Goal: Task Accomplishment & Management: Manage account settings

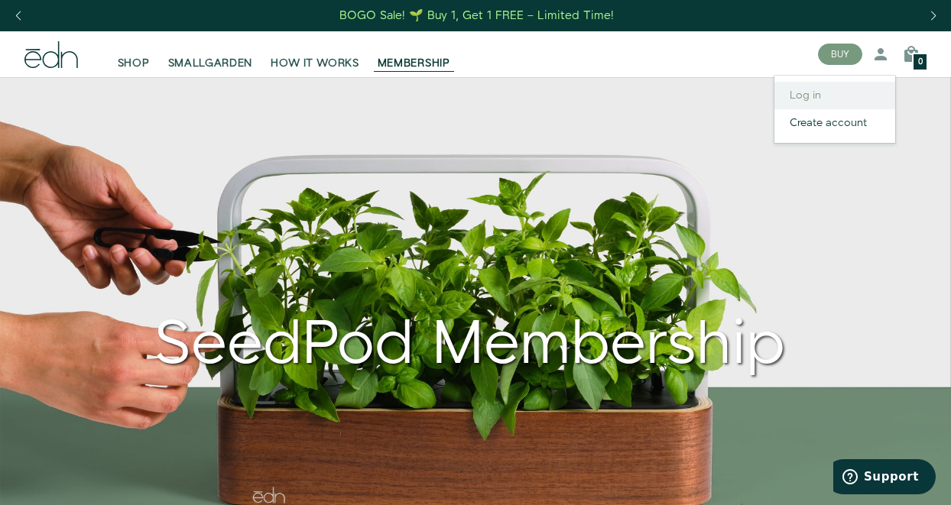
click at [804, 90] on link "Log in" at bounding box center [834, 96] width 121 height 28
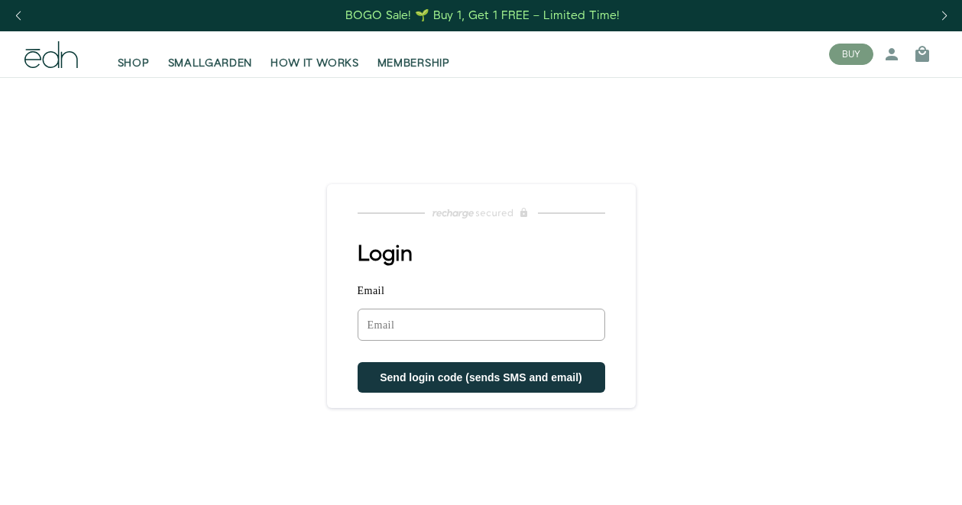
click at [390, 329] on input "Email" at bounding box center [482, 325] width 248 height 32
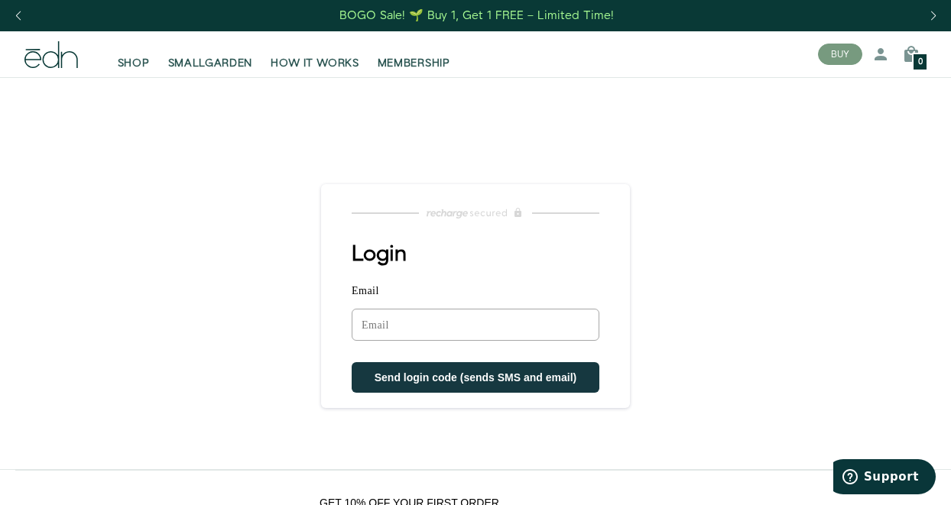
type input "plamsky@gmail.com"
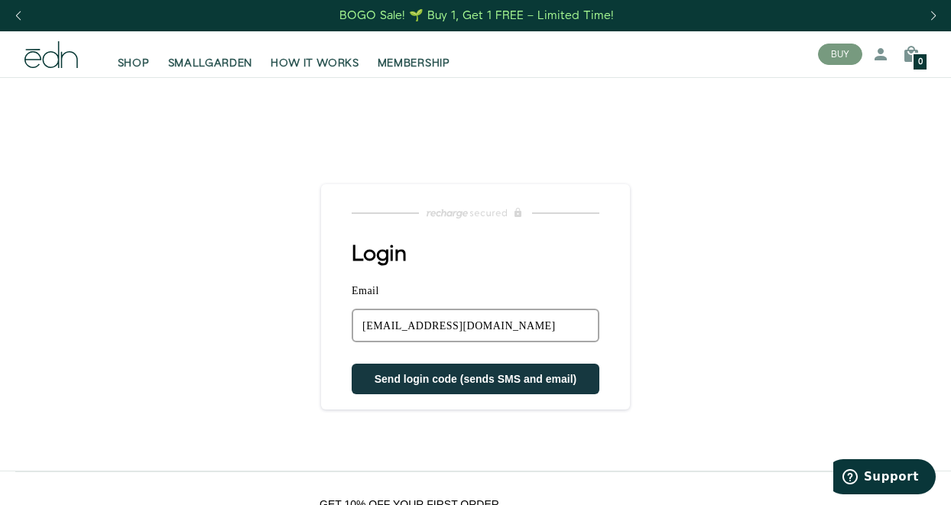
click at [454, 381] on span "Send login code (sends SMS and email)" at bounding box center [475, 379] width 203 height 12
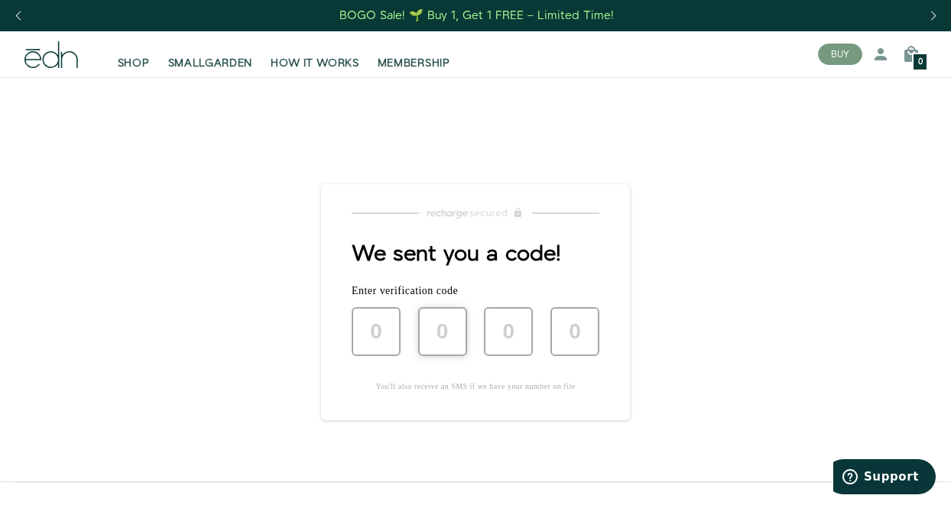
type input "5"
type input "3"
type input "8"
type input "4"
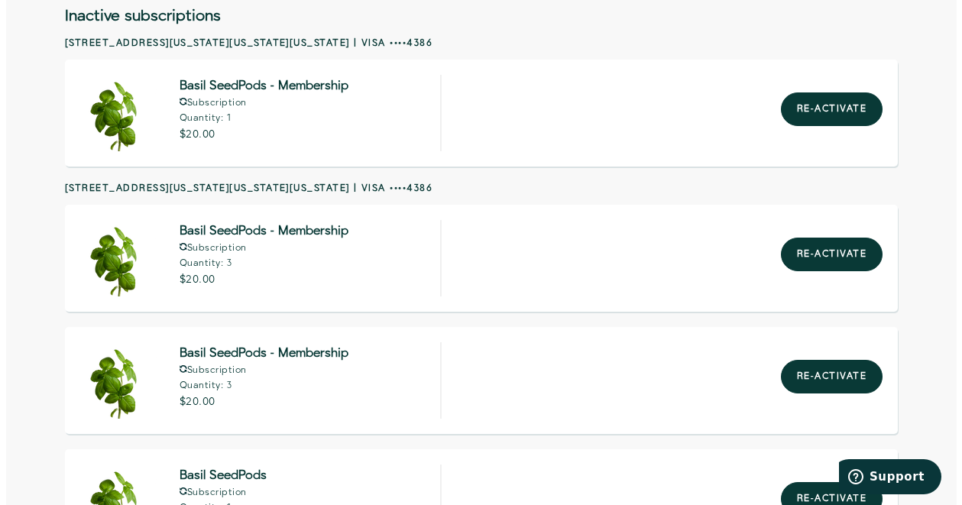
scroll to position [229, 0]
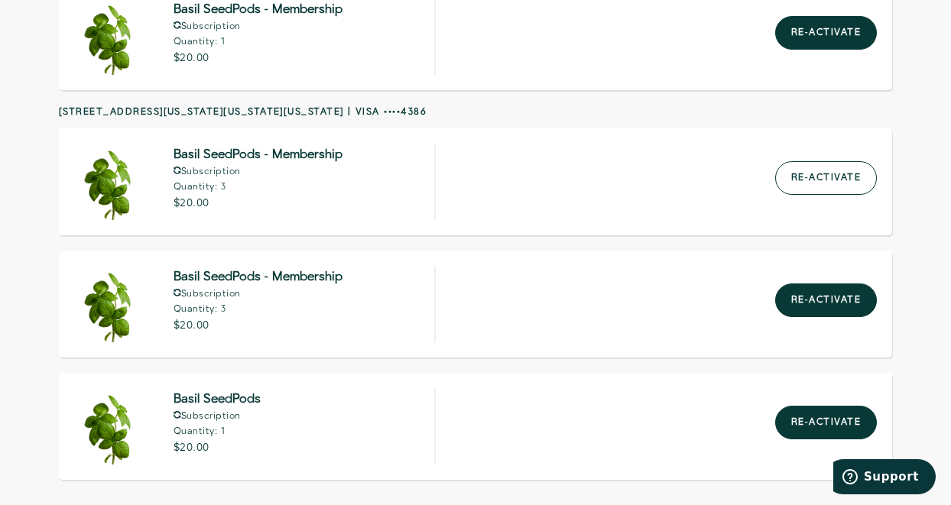
click at [838, 177] on button "Re-activate" at bounding box center [826, 178] width 102 height 34
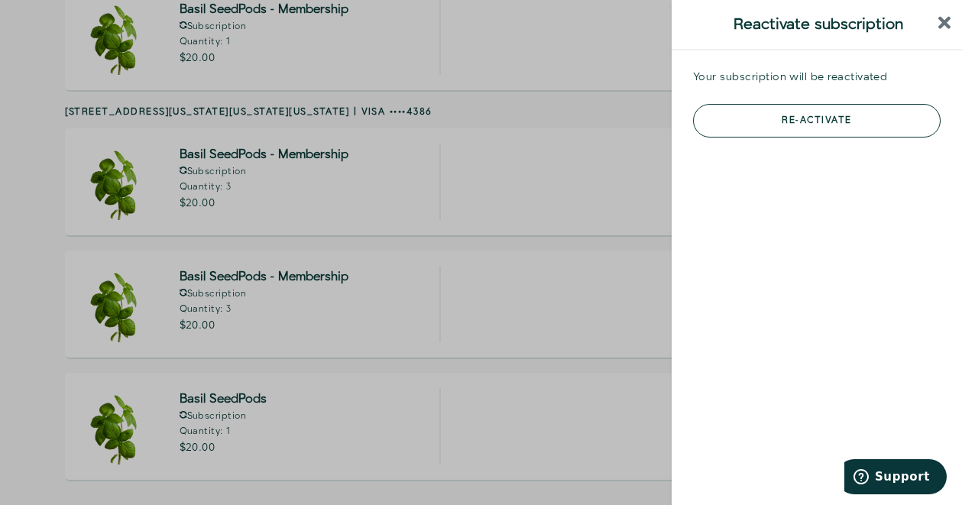
click at [820, 129] on button "Re-activate" at bounding box center [817, 121] width 248 height 34
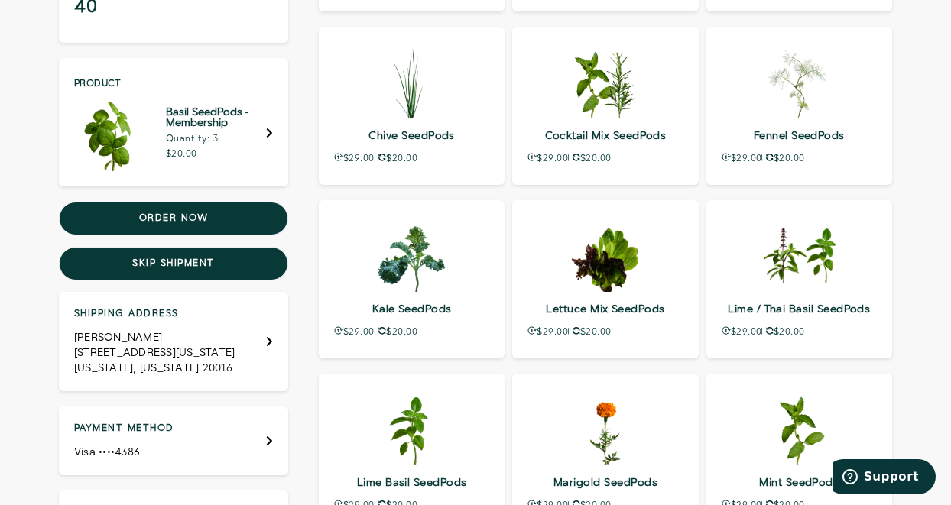
scroll to position [306, 0]
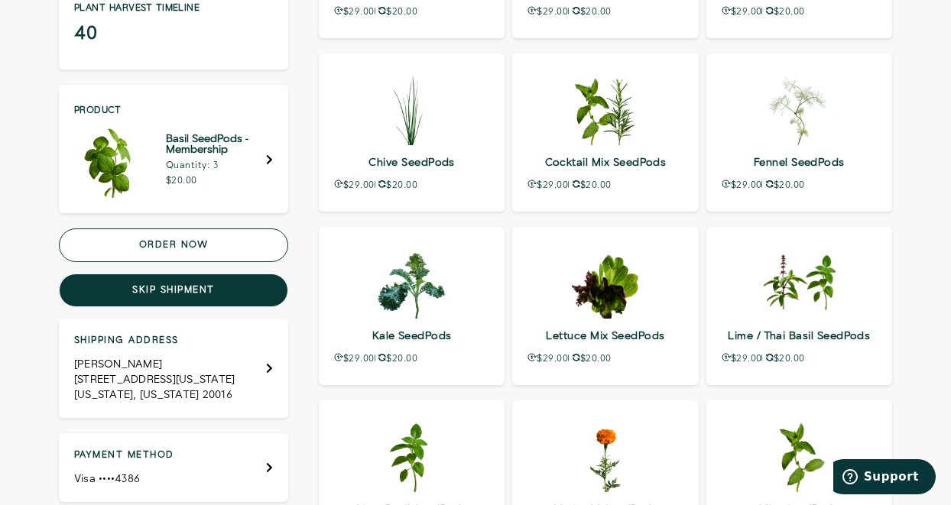
click at [167, 254] on button "Order now" at bounding box center [173, 245] width 229 height 34
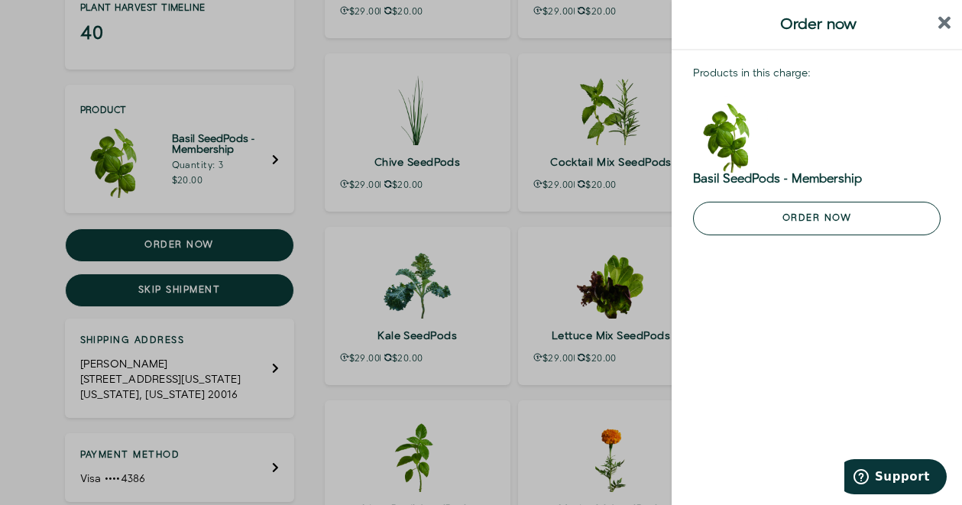
click at [805, 230] on button "Order now" at bounding box center [817, 219] width 248 height 34
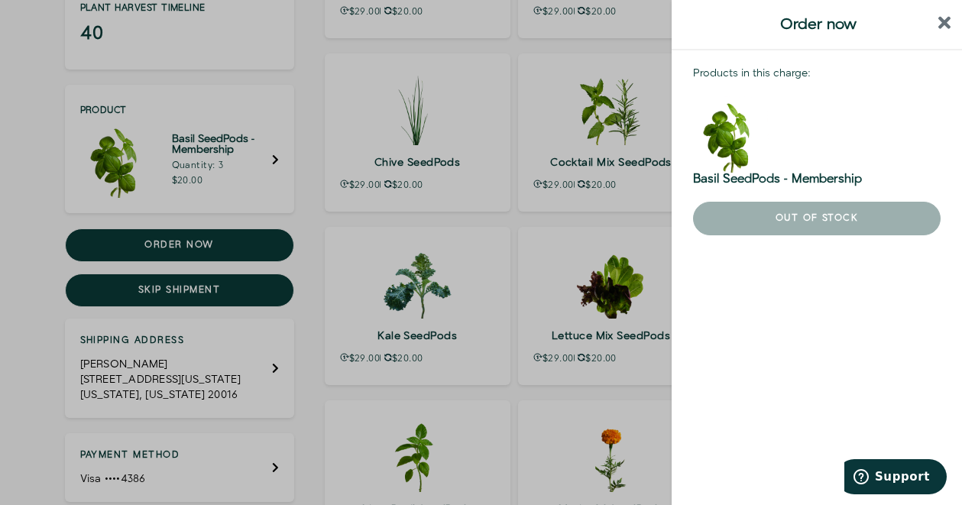
click at [881, 328] on div "Products in this charge: Basil SeedPods - Membership Out of stock" at bounding box center [817, 253] width 290 height 406
click at [945, 24] on icon "close sidebar" at bounding box center [944, 23] width 13 height 13
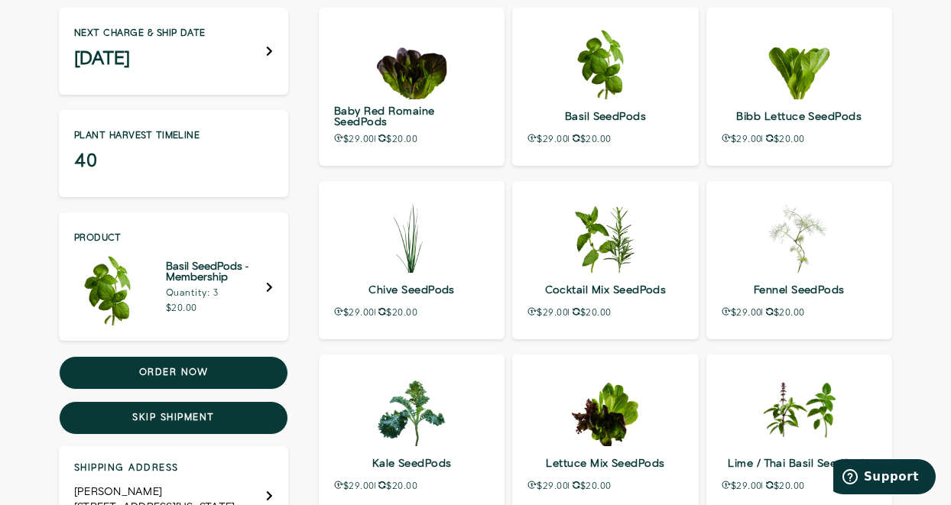
scroll to position [229, 0]
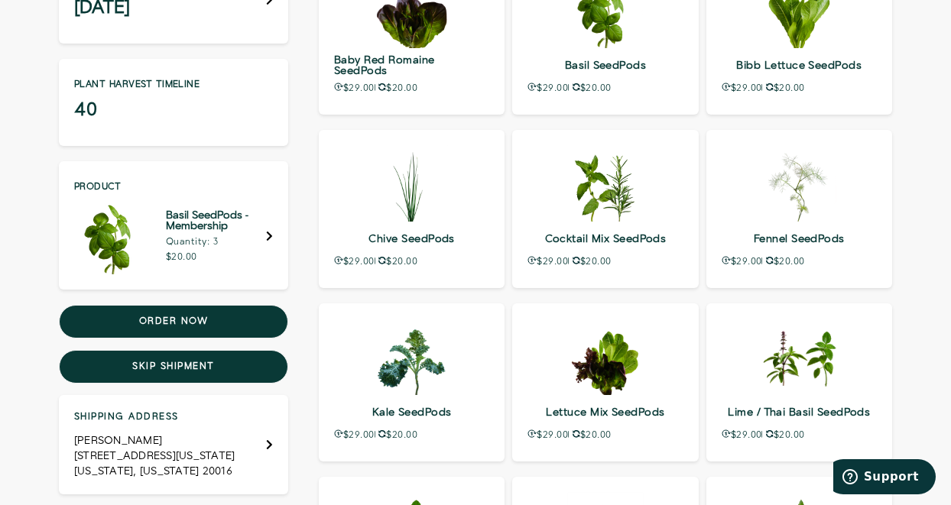
click at [274, 241] on div "Product Basil SeedPods - Membership Quantity: 3 $20.00" at bounding box center [173, 225] width 229 height 128
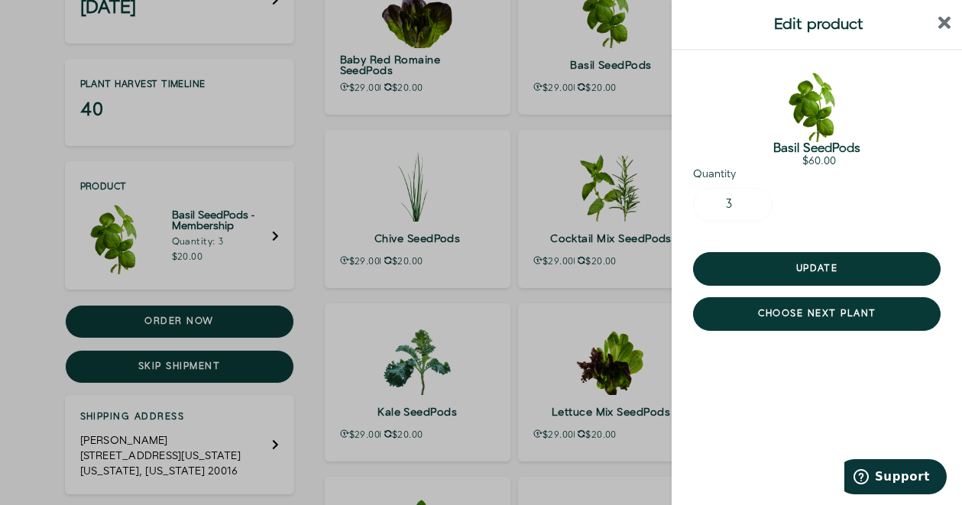
click at [21, 362] on div at bounding box center [481, 252] width 962 height 505
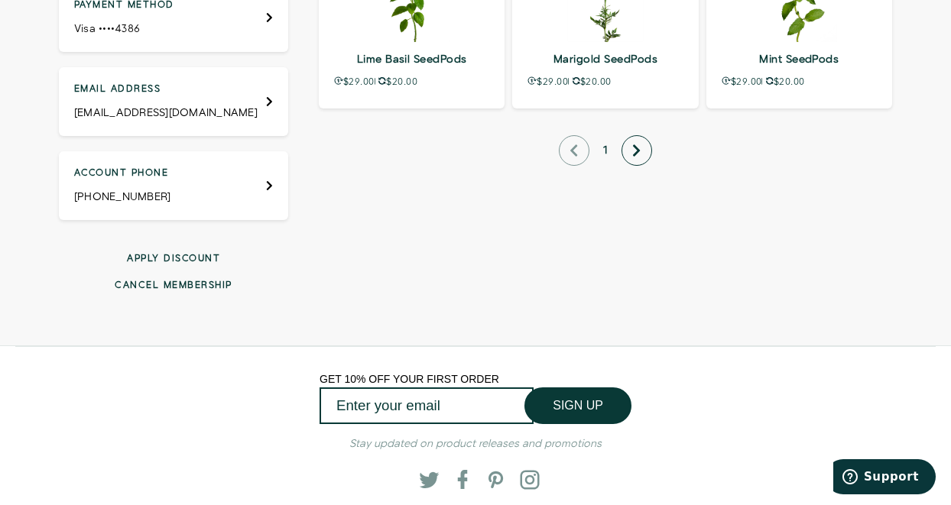
scroll to position [688, 0]
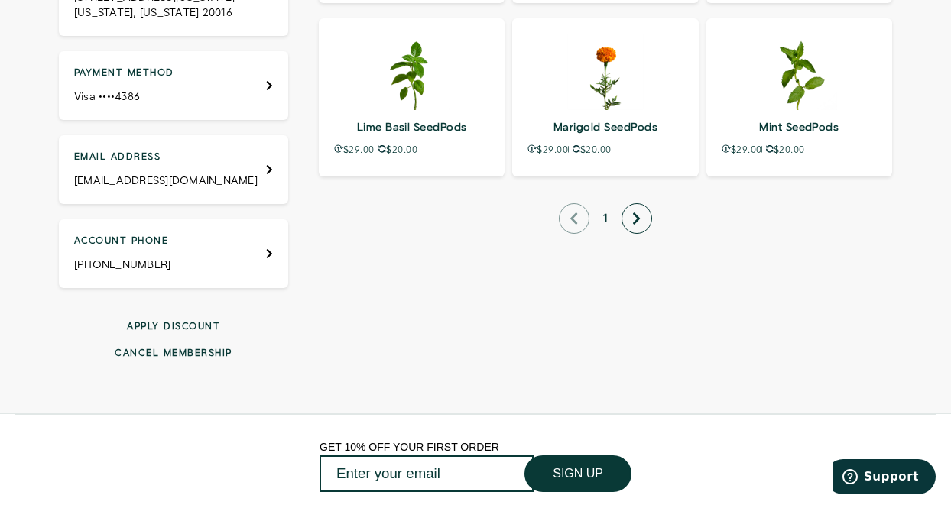
click at [170, 333] on button "Apply discount" at bounding box center [173, 326] width 229 height 13
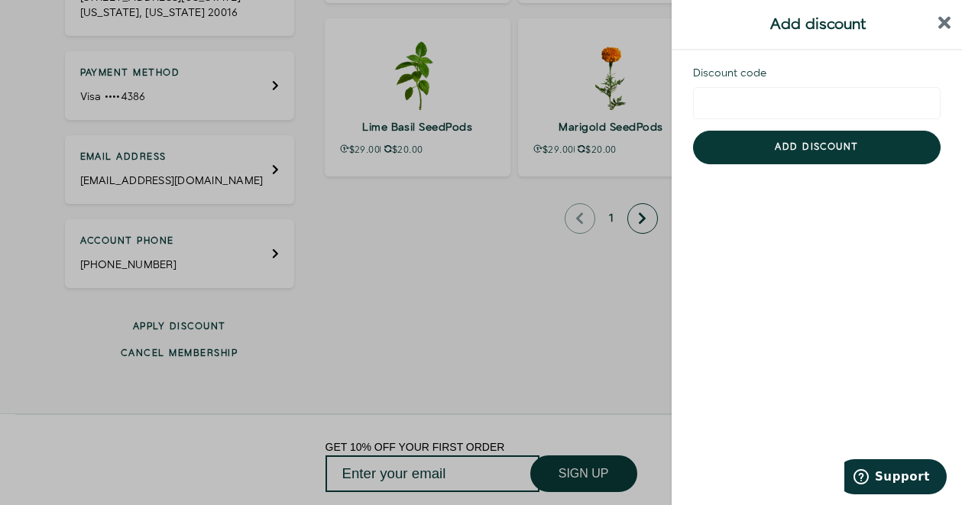
click at [947, 21] on icon "close sidebar" at bounding box center [944, 23] width 13 height 13
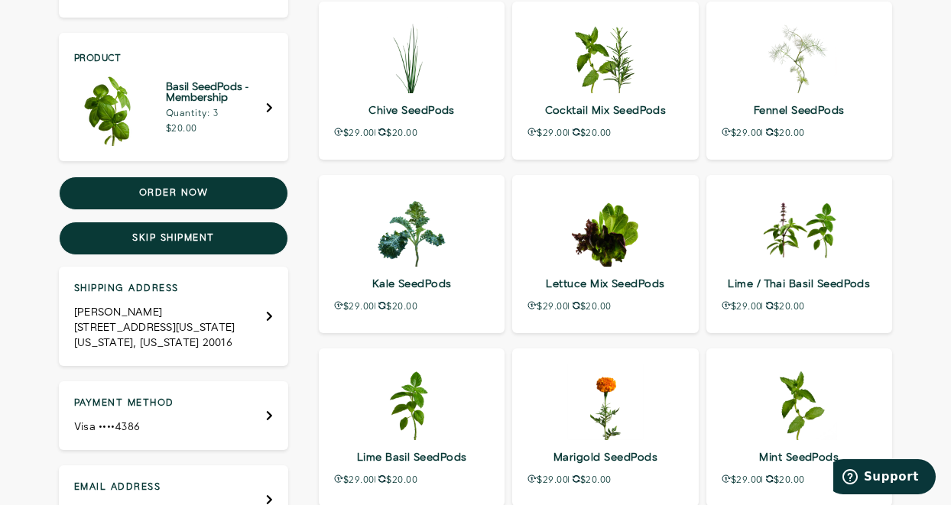
scroll to position [306, 0]
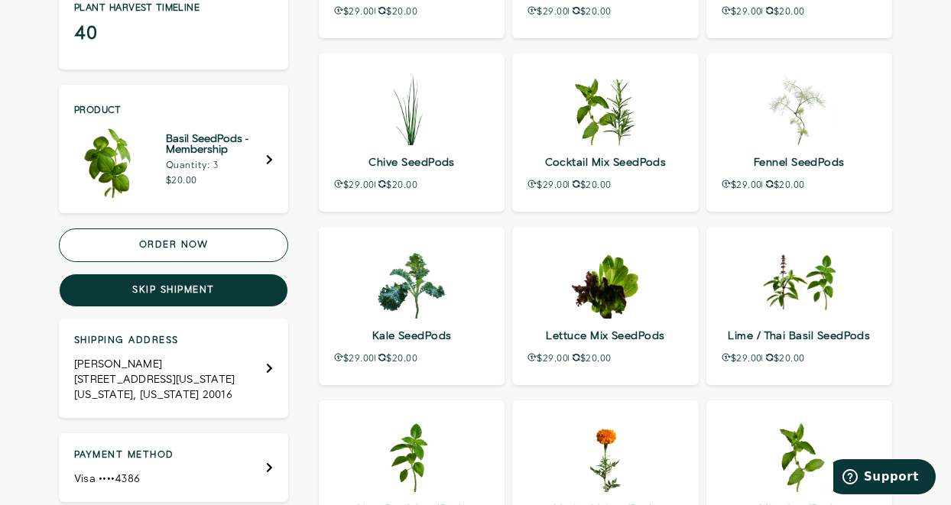
click at [199, 242] on button "Order now" at bounding box center [173, 245] width 229 height 34
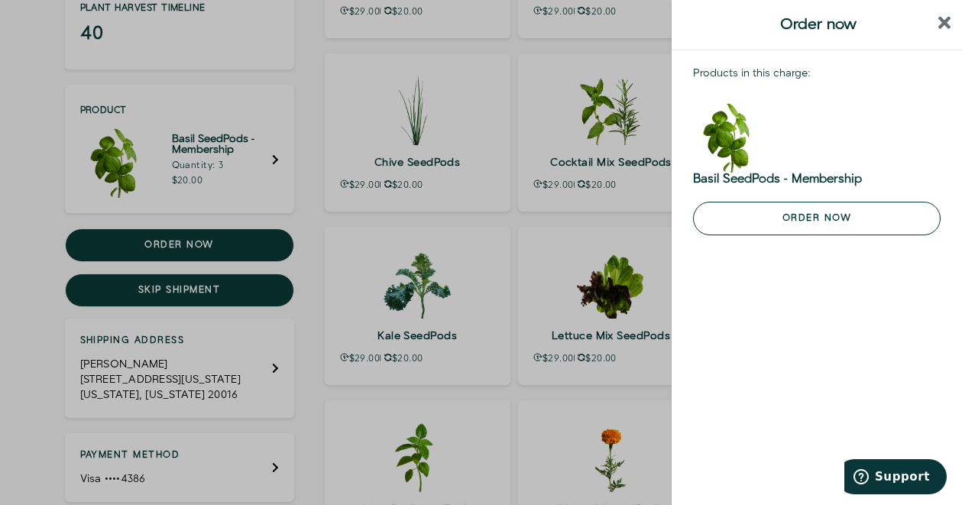
click at [800, 219] on button "Order now" at bounding box center [817, 219] width 248 height 34
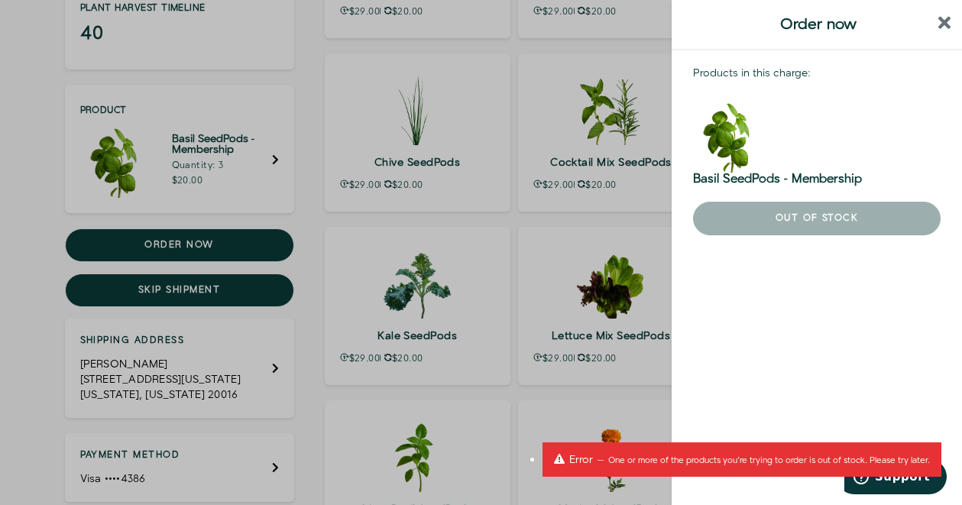
click at [941, 26] on icon "close sidebar" at bounding box center [944, 23] width 13 height 13
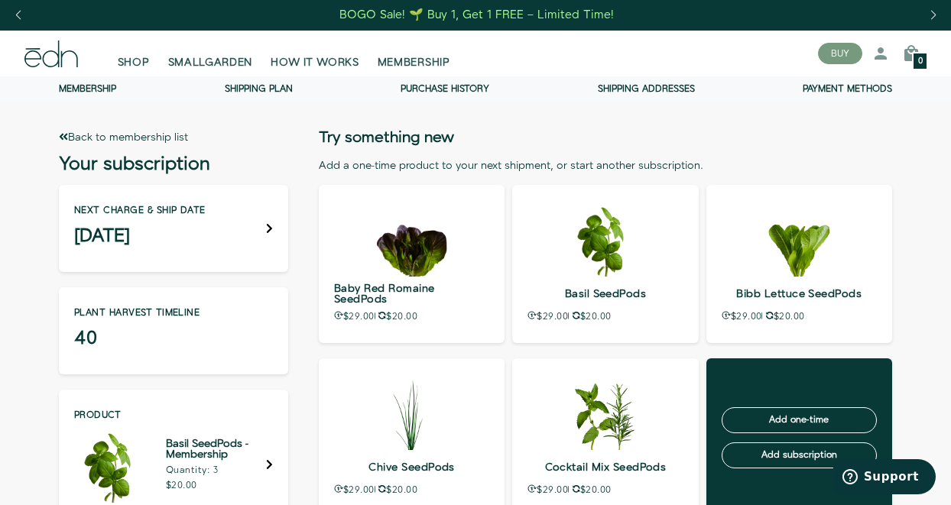
scroll to position [0, 0]
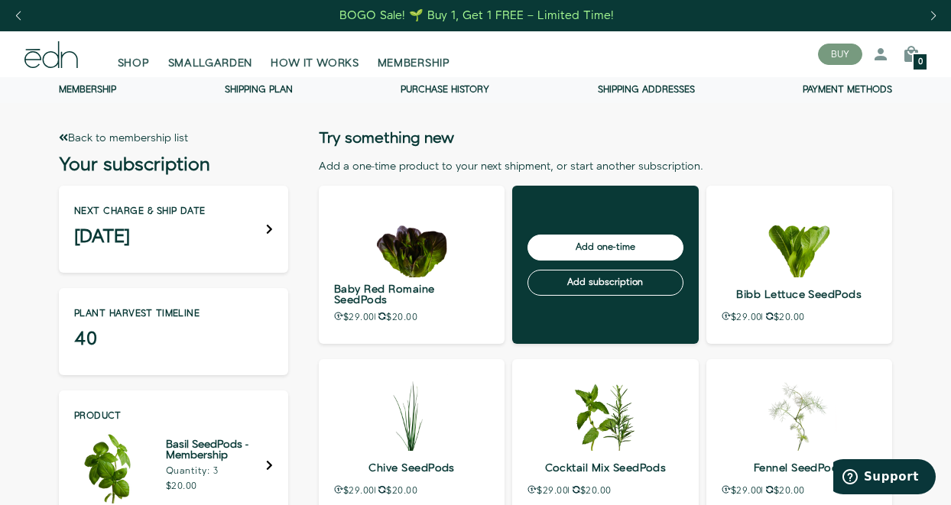
click at [607, 249] on input "Add one-time" at bounding box center [604, 248] width 155 height 26
type input "Out of stock"
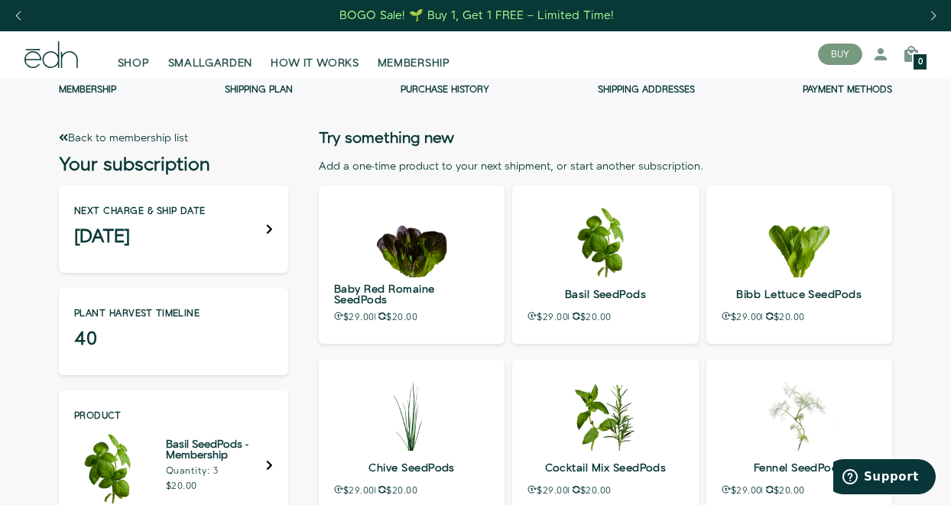
click at [263, 221] on div "Next charge & ship date October 23" at bounding box center [173, 229] width 229 height 87
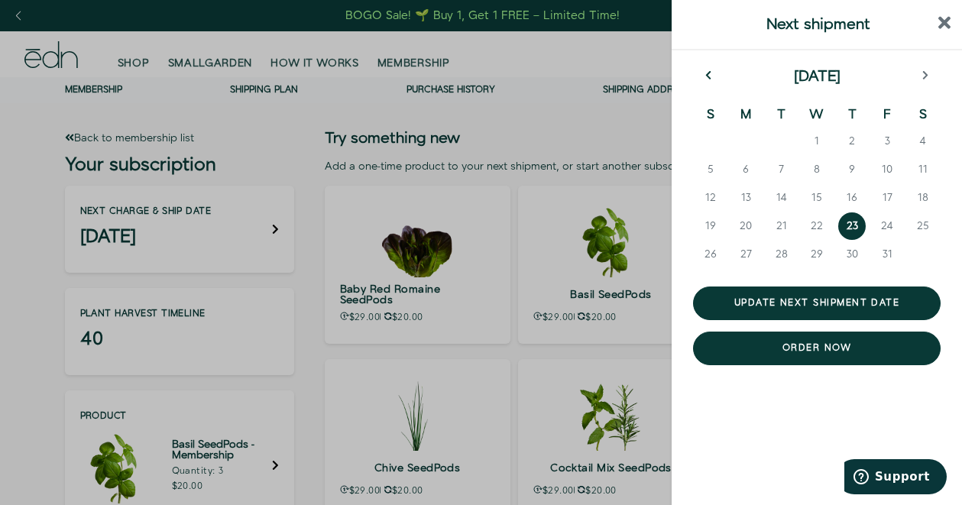
click at [710, 75] on icon "previous month" at bounding box center [708, 75] width 7 height 11
click at [749, 196] on span "15" at bounding box center [745, 197] width 11 height 15
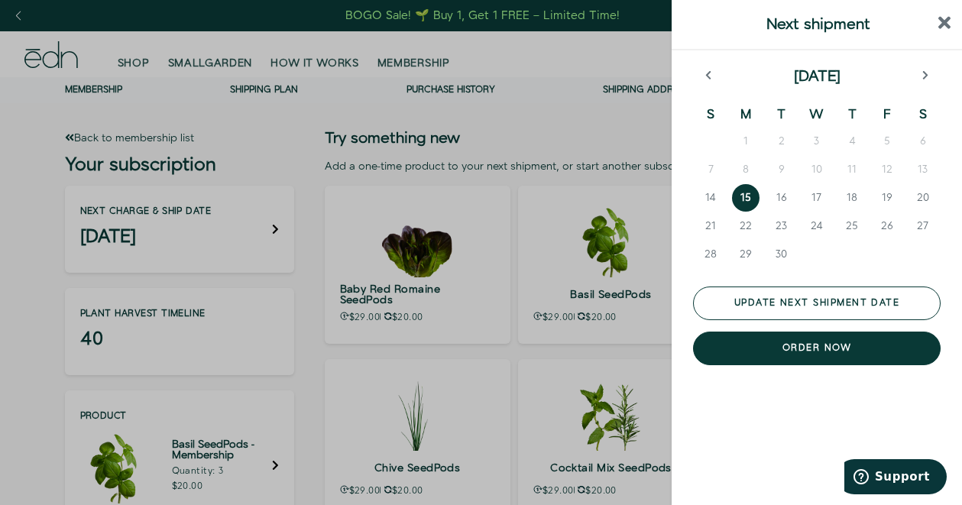
click at [805, 306] on button "Update next shipment date" at bounding box center [817, 304] width 248 height 34
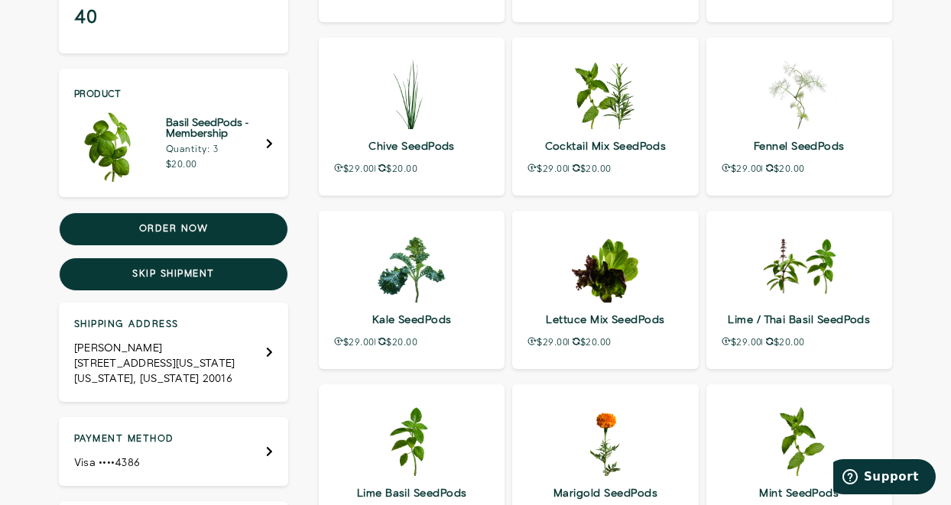
scroll to position [229, 0]
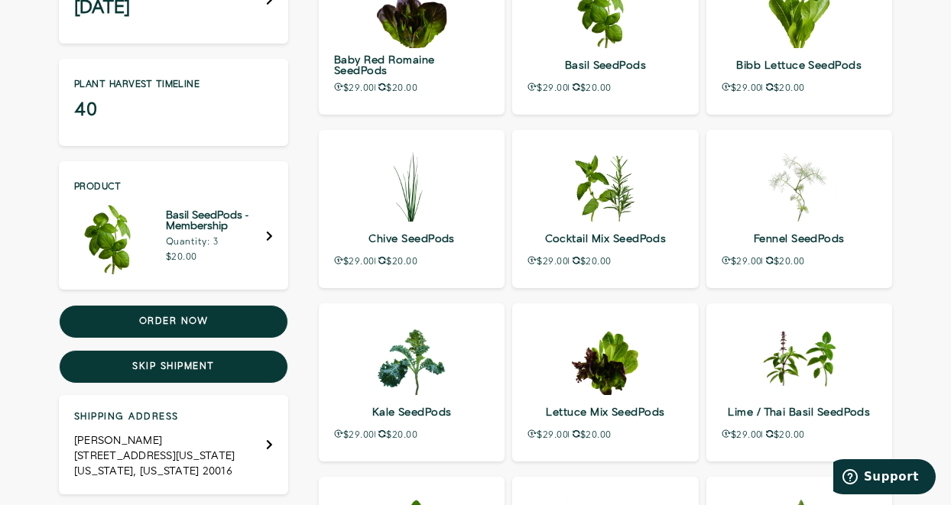
click at [222, 214] on h5 "Basil SeedPods - Membership" at bounding box center [216, 220] width 100 height 21
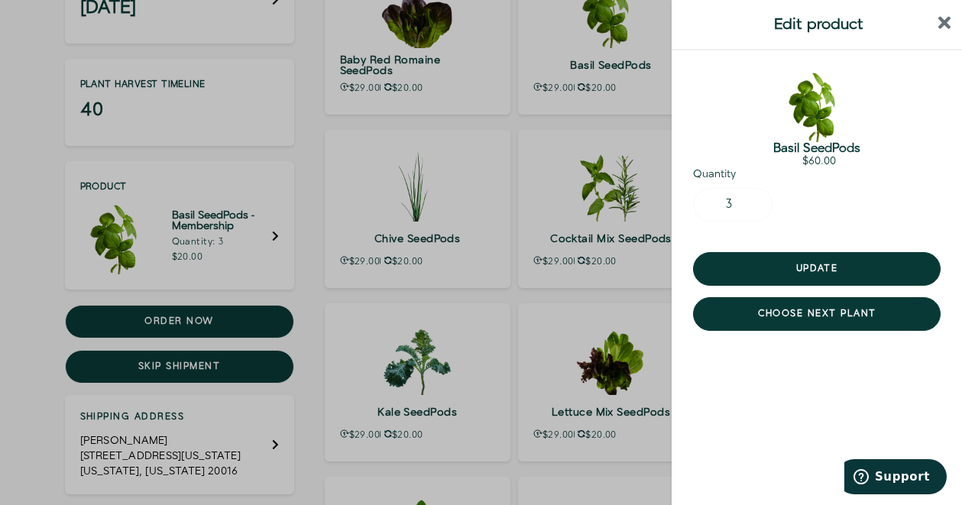
click at [813, 100] on img at bounding box center [817, 104] width 76 height 76
click at [34, 261] on div at bounding box center [481, 252] width 962 height 505
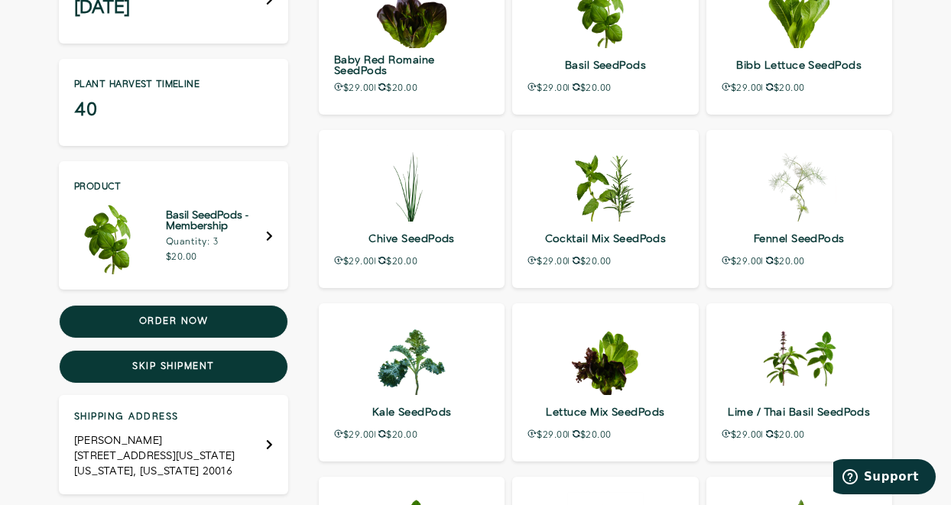
click at [270, 231] on icon "Edit Product" at bounding box center [269, 236] width 7 height 11
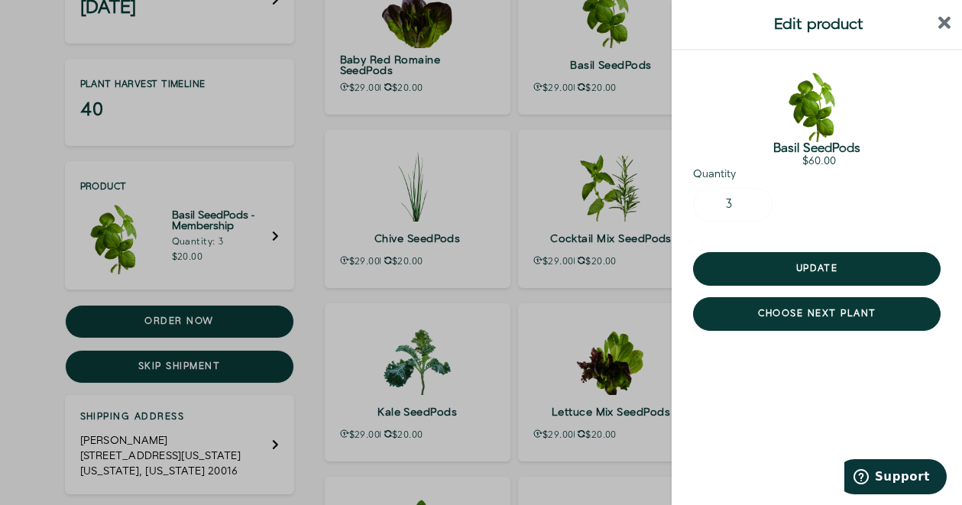
click at [941, 23] on icon "close sidebar" at bounding box center [944, 23] width 13 height 18
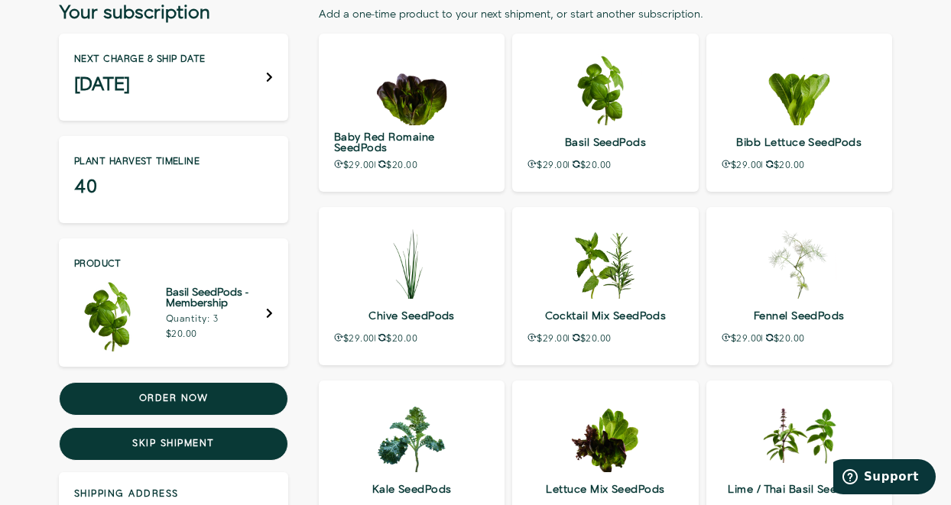
scroll to position [0, 0]
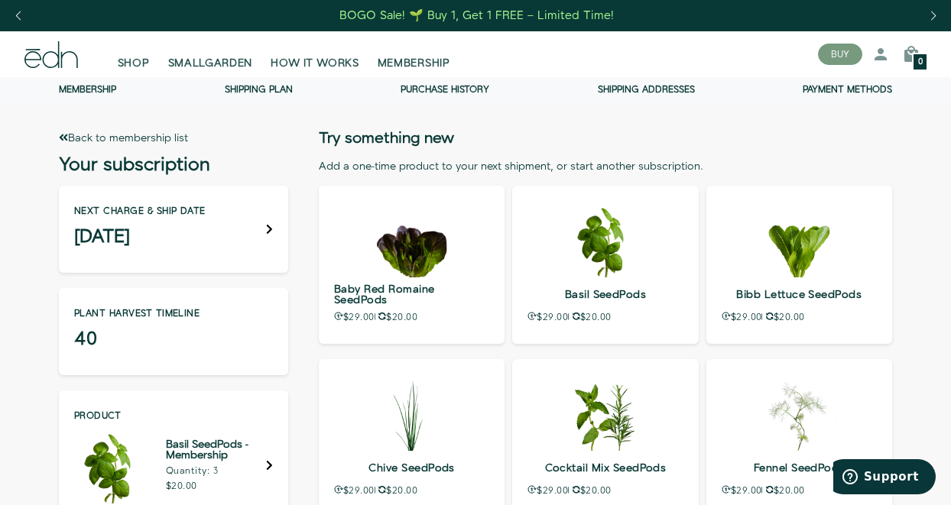
click at [93, 86] on link "Membership" at bounding box center [87, 89] width 57 height 13
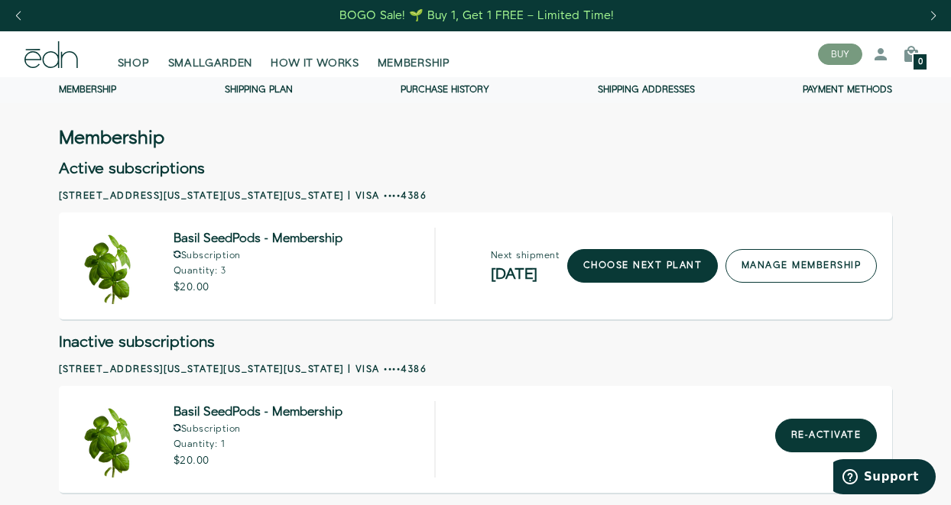
click at [801, 260] on link "manage membership" at bounding box center [800, 266] width 151 height 34
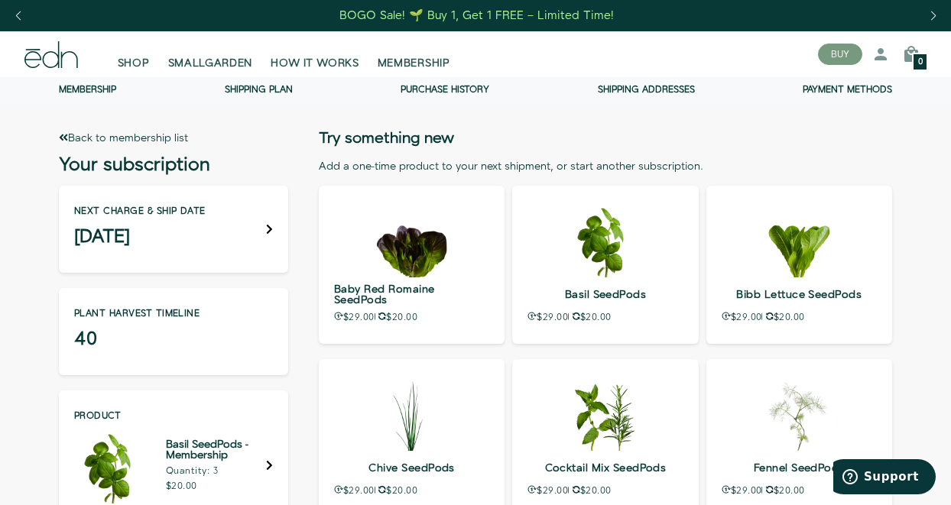
click at [263, 227] on div "Next charge & ship date September 15" at bounding box center [173, 229] width 229 height 87
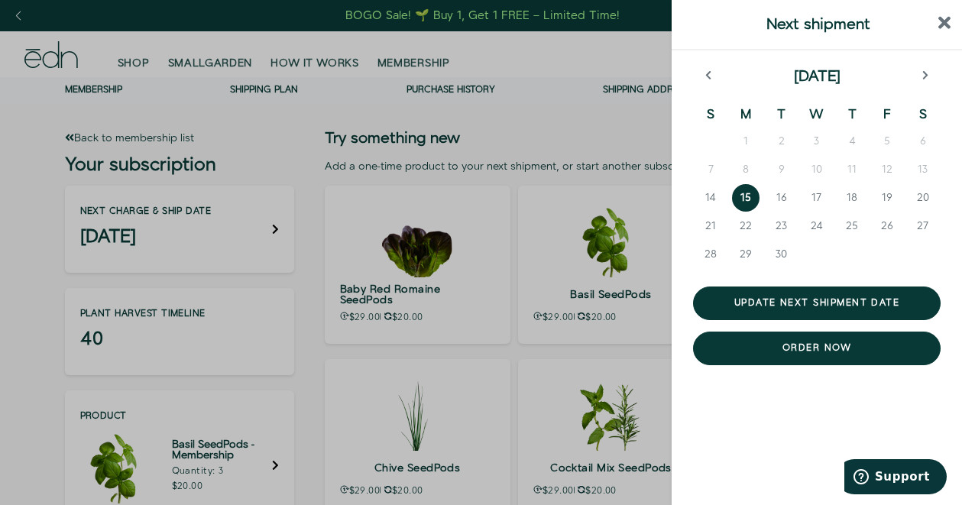
click at [938, 28] on icon "close sidebar" at bounding box center [944, 23] width 13 height 13
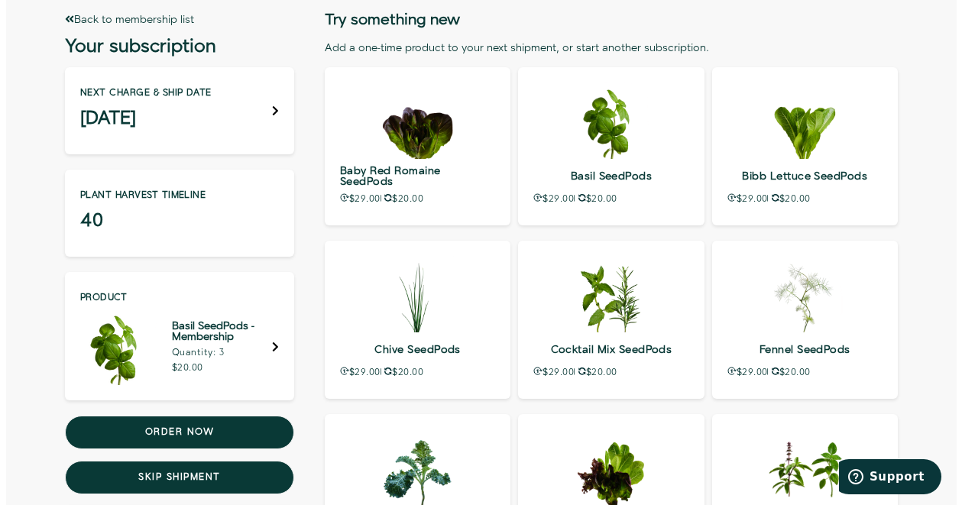
scroll to position [153, 0]
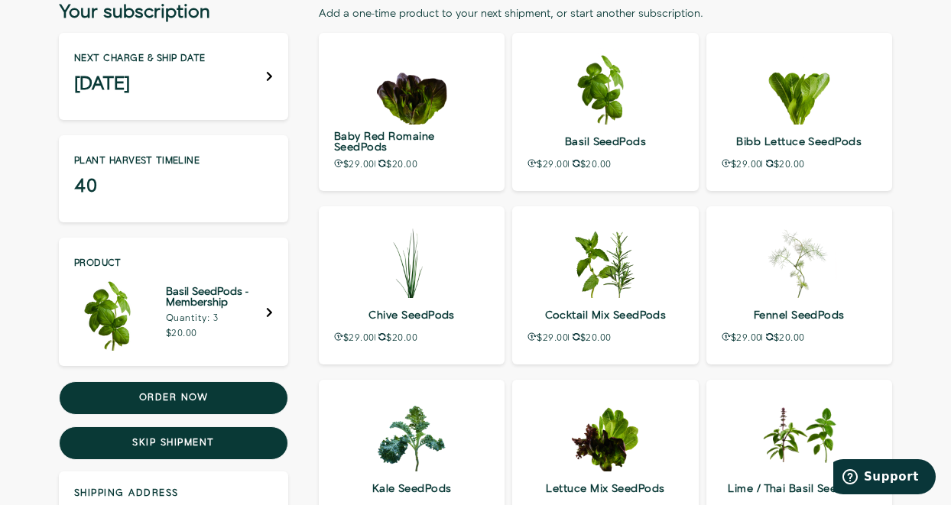
click at [266, 307] on icon "Edit Product" at bounding box center [269, 312] width 7 height 11
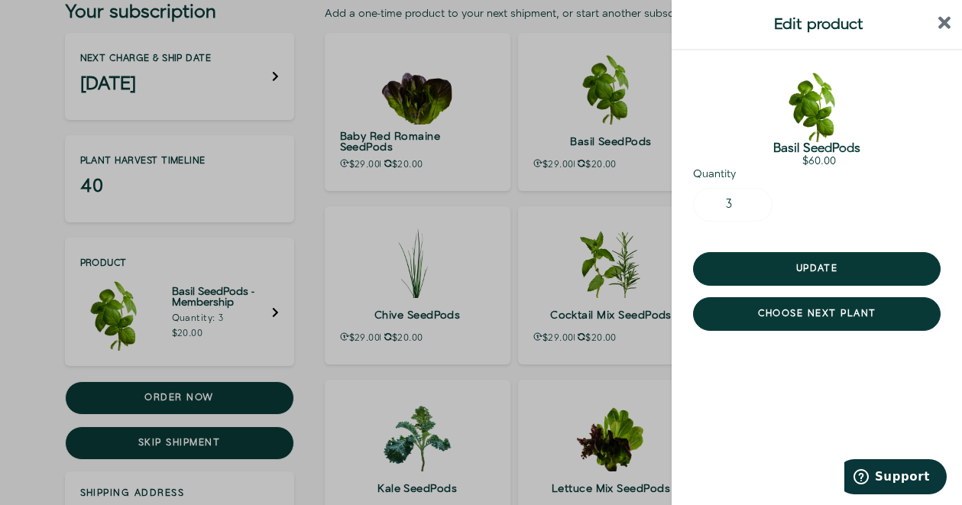
click at [728, 201] on div "- 3 +" at bounding box center [732, 205] width 79 height 34
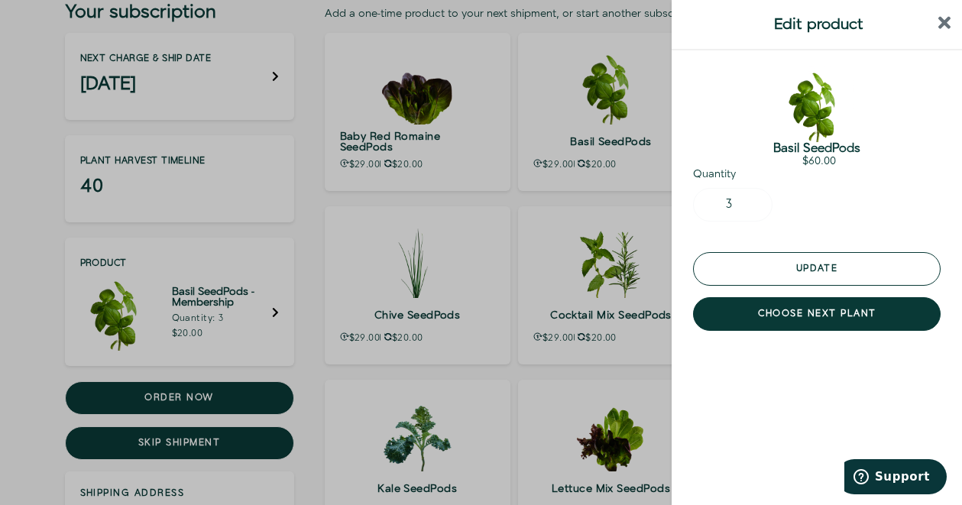
click at [820, 254] on button "Update" at bounding box center [817, 269] width 248 height 34
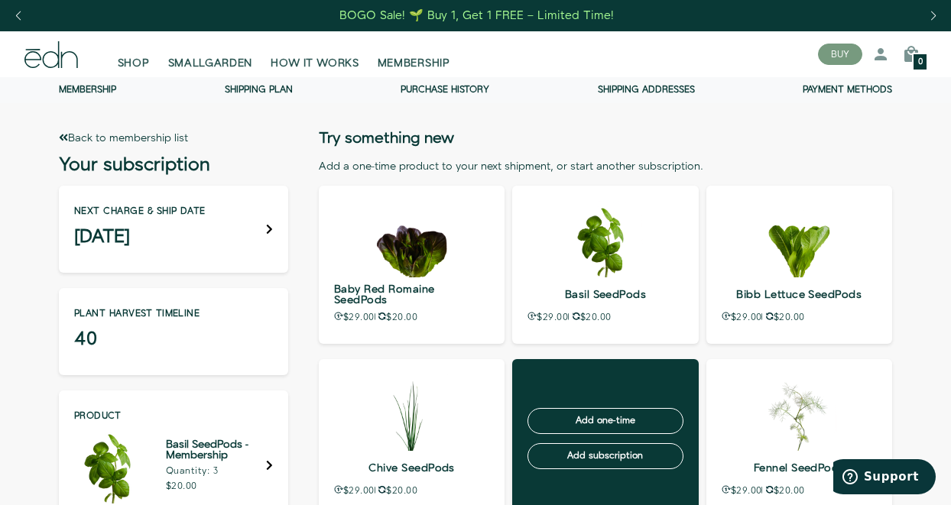
scroll to position [153, 0]
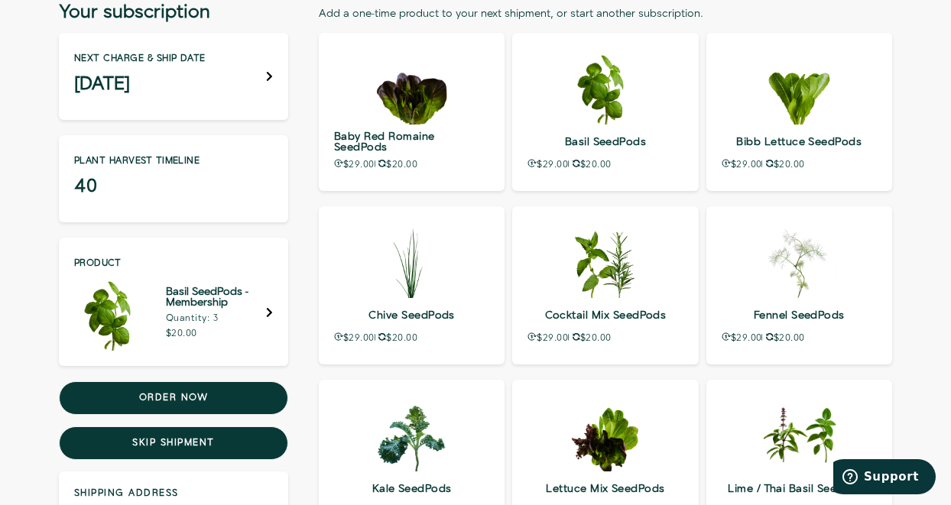
click at [215, 319] on p "Quantity: 3" at bounding box center [216, 318] width 100 height 9
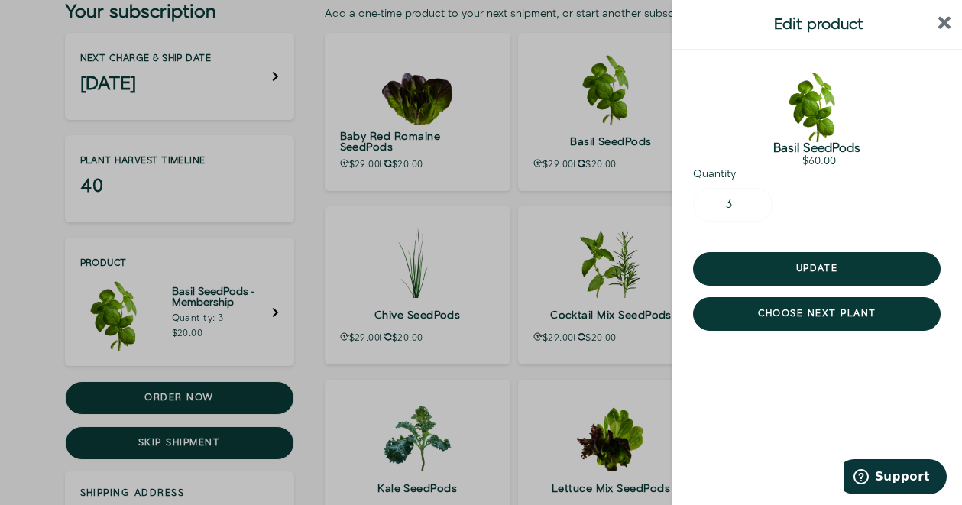
click at [725, 203] on div "- 3 +" at bounding box center [732, 205] width 79 height 34
click at [734, 207] on div "- 3 +" at bounding box center [732, 205] width 79 height 34
drag, startPoint x: 734, startPoint y: 207, endPoint x: 946, endPoint y: 111, distance: 233.2
click at [946, 111] on div "Basil SeedPods $60.00 Quantity - 3 + Update choose next plant" at bounding box center [817, 253] width 290 height 406
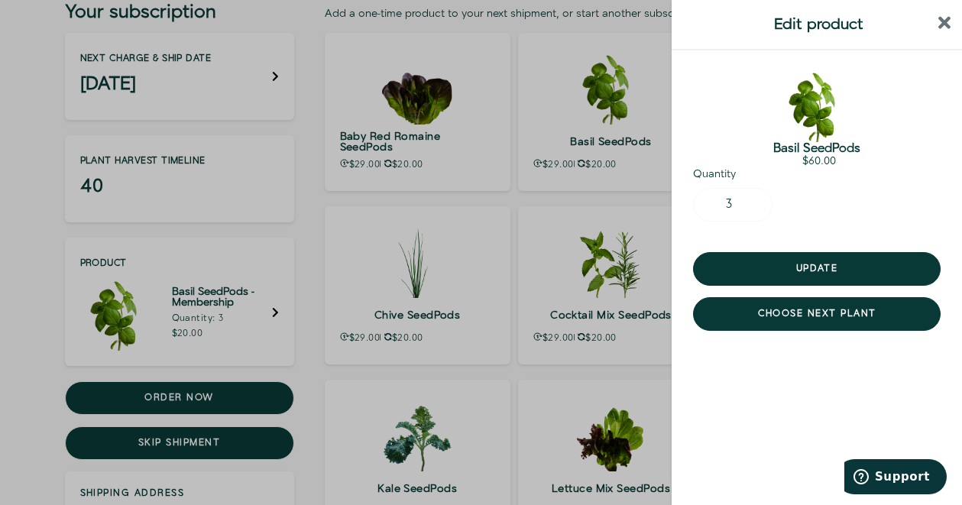
click at [941, 19] on icon "close sidebar" at bounding box center [944, 23] width 13 height 13
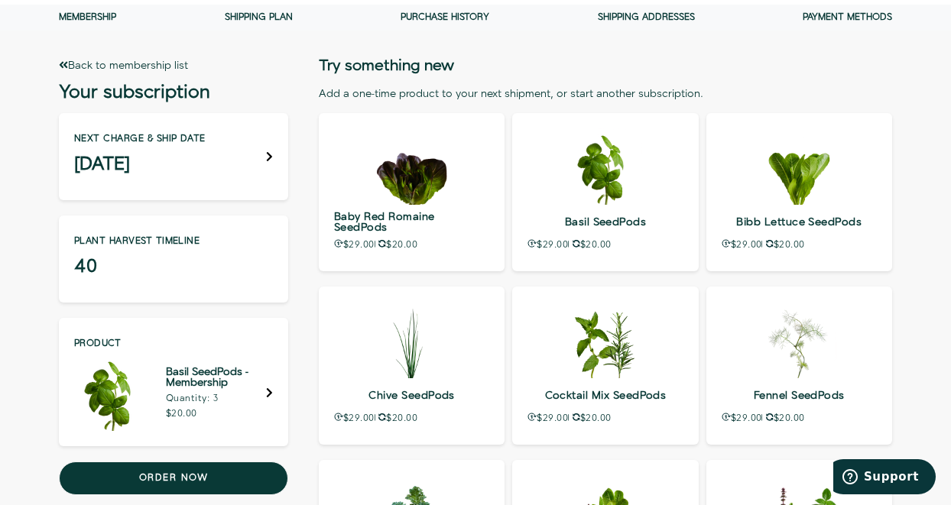
scroll to position [0, 0]
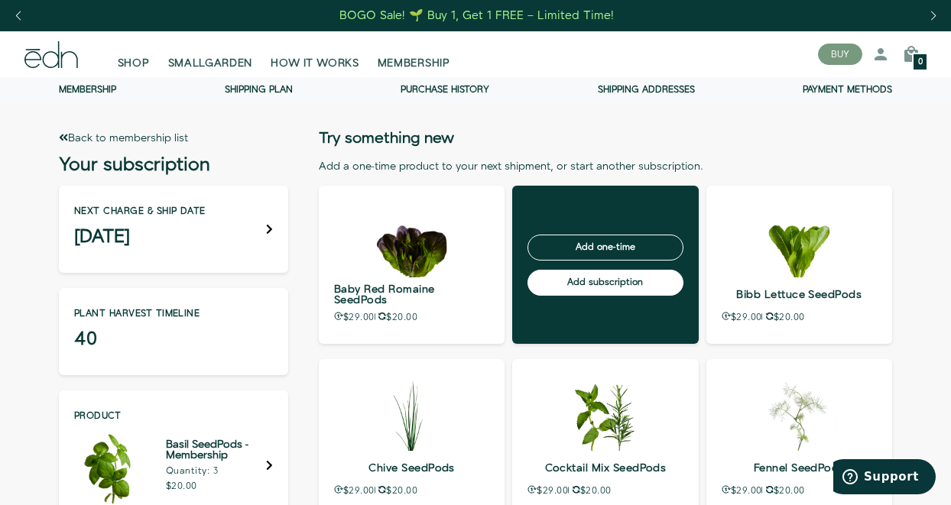
click at [573, 277] on input "Add subscription" at bounding box center [604, 283] width 155 height 26
type input "Out of stock"
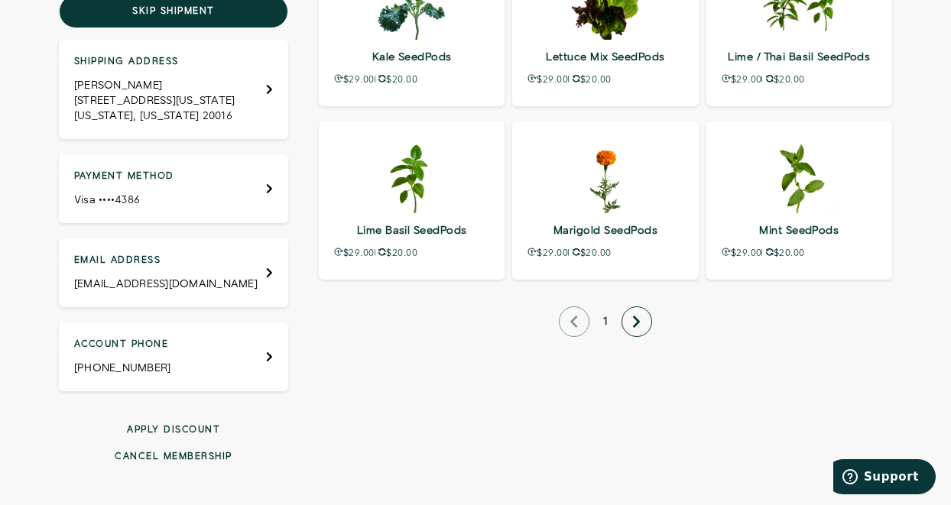
scroll to position [611, 0]
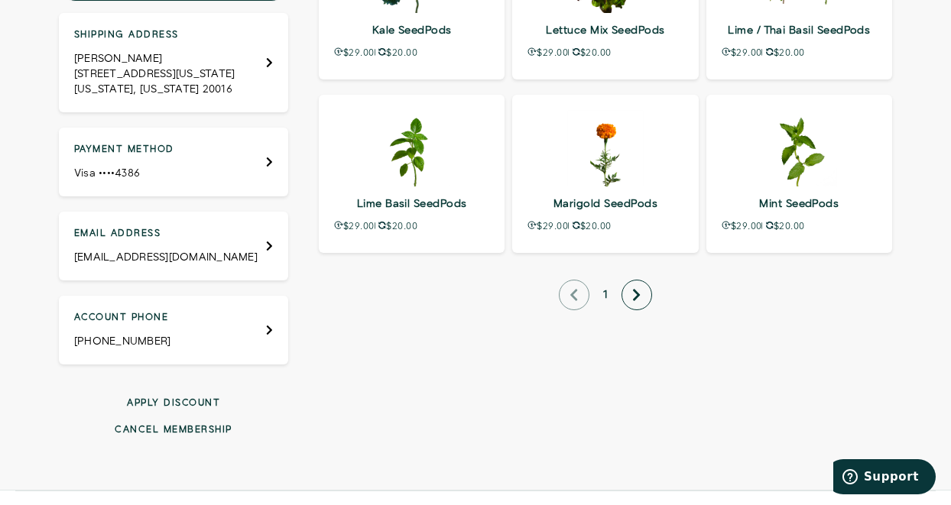
click at [644, 293] on button "next page" at bounding box center [636, 295] width 31 height 31
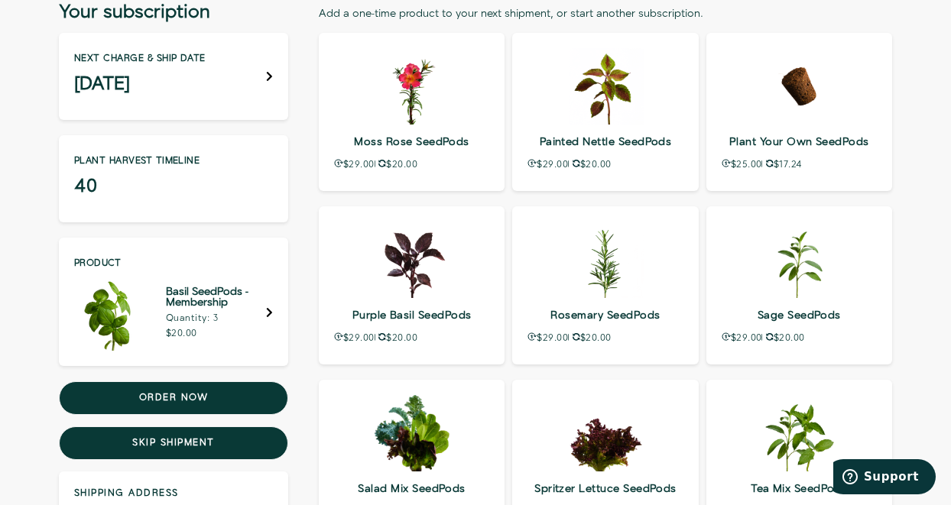
scroll to position [0, 0]
